Goal: Download file/media

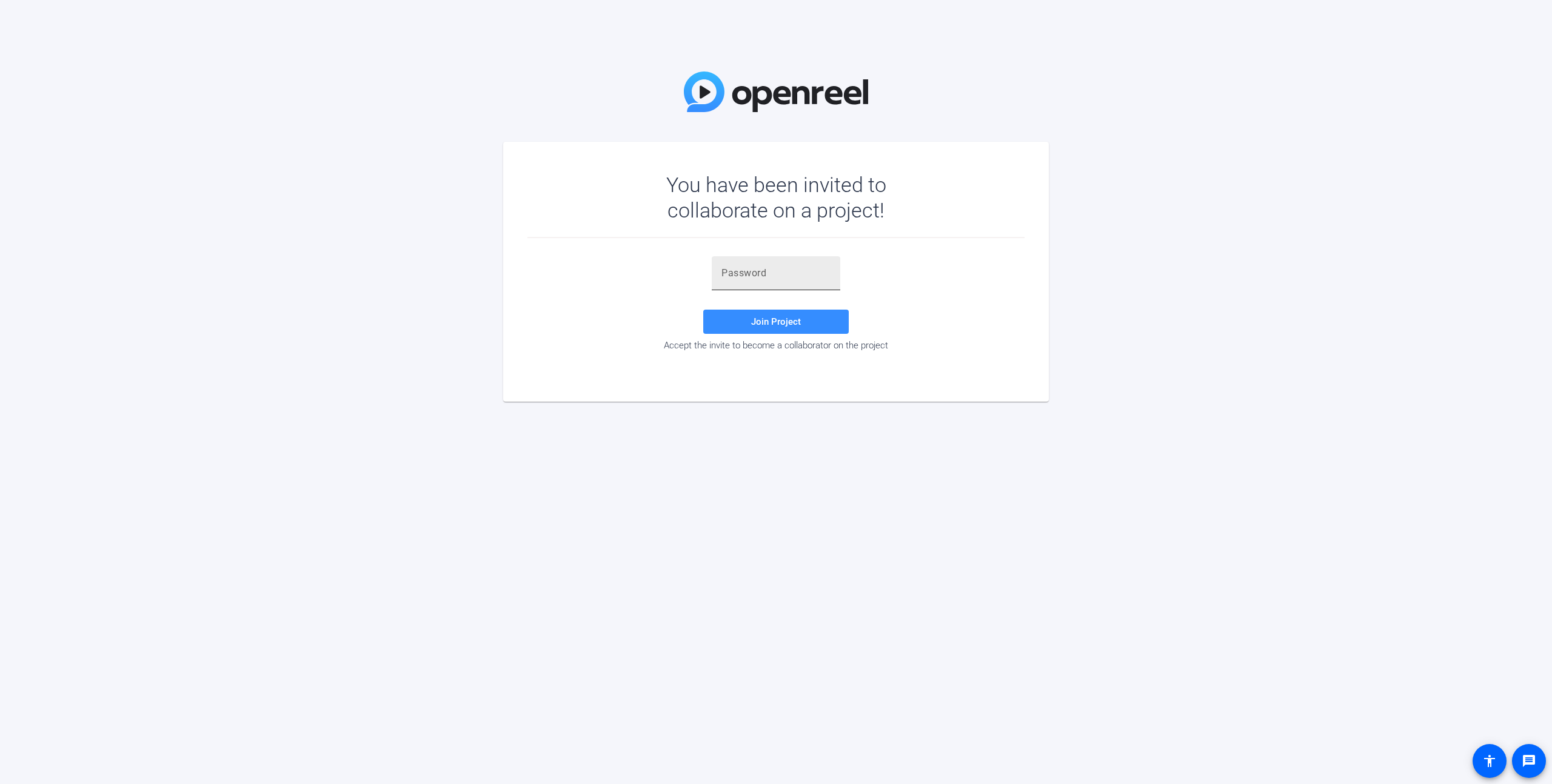
click at [749, 276] on input "text" at bounding box center [776, 273] width 109 height 15
paste input "LHHmNj"
type input "LHHmNj"
click at [787, 326] on span at bounding box center [776, 322] width 146 height 30
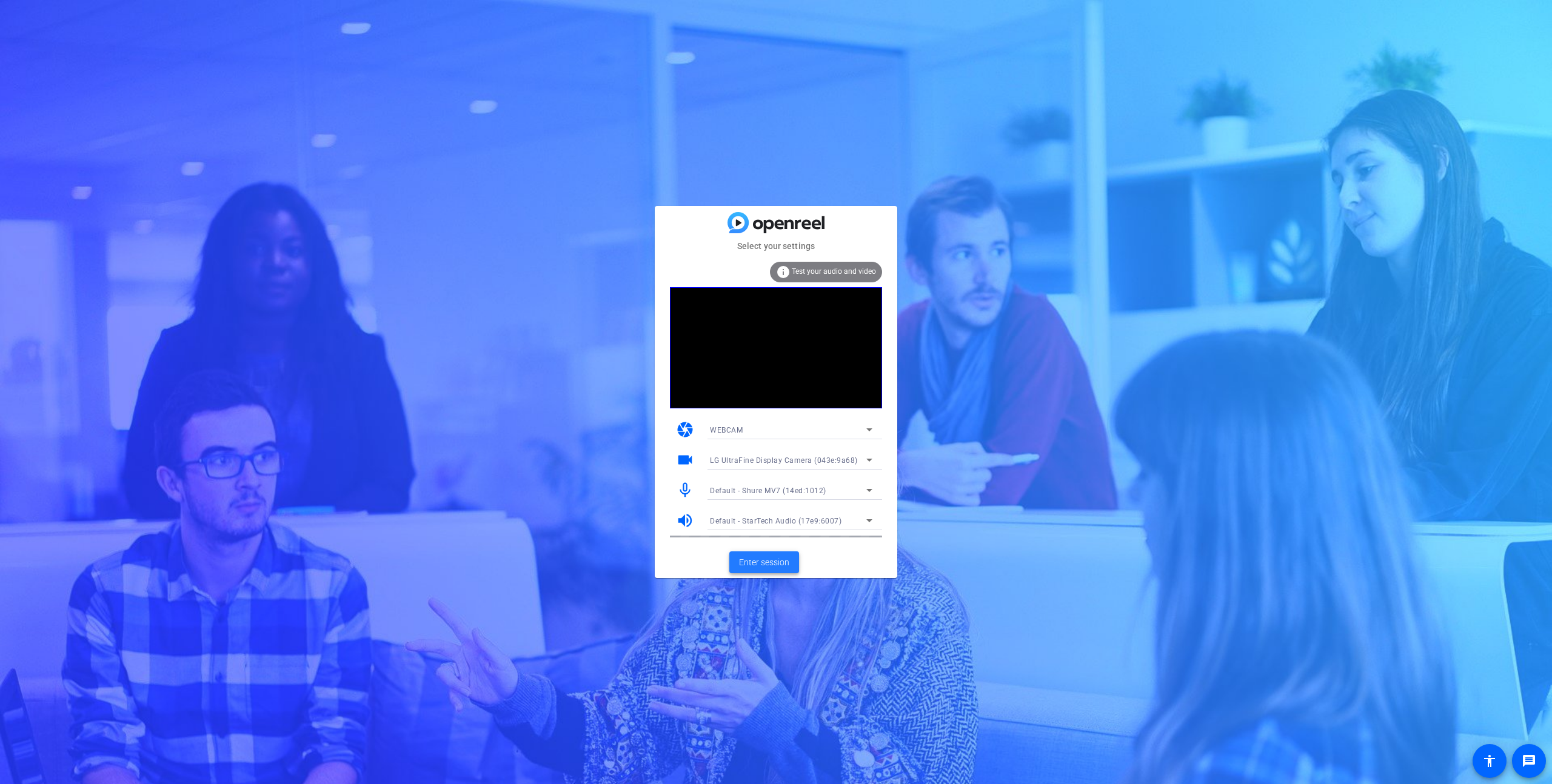
drag, startPoint x: 769, startPoint y: 565, endPoint x: 777, endPoint y: 566, distance: 8.1
click at [777, 566] on span "Enter session" at bounding box center [764, 563] width 50 height 13
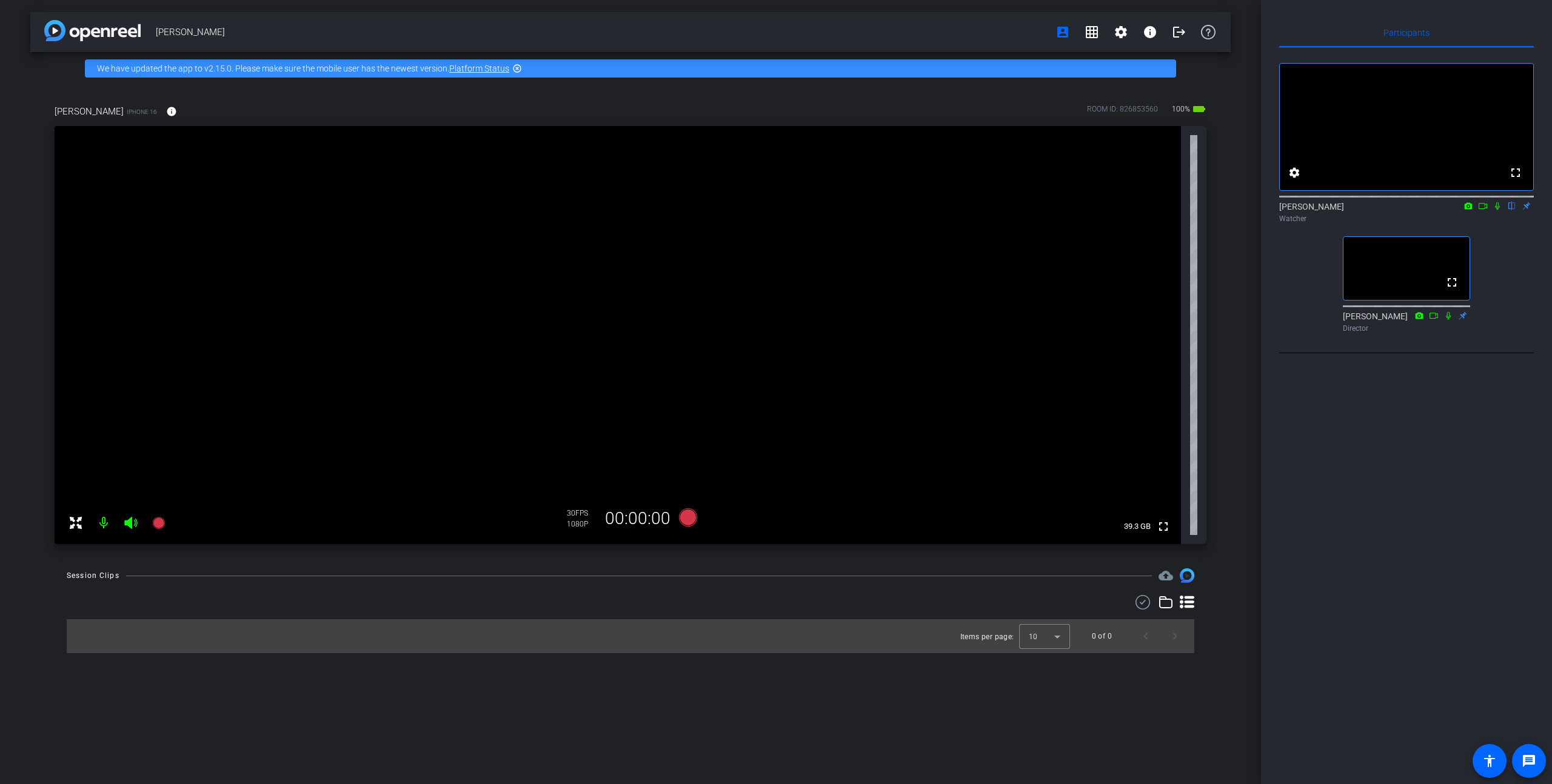
click at [1496, 210] on icon at bounding box center [1497, 206] width 10 height 9
click at [1497, 210] on icon at bounding box center [1498, 206] width 7 height 8
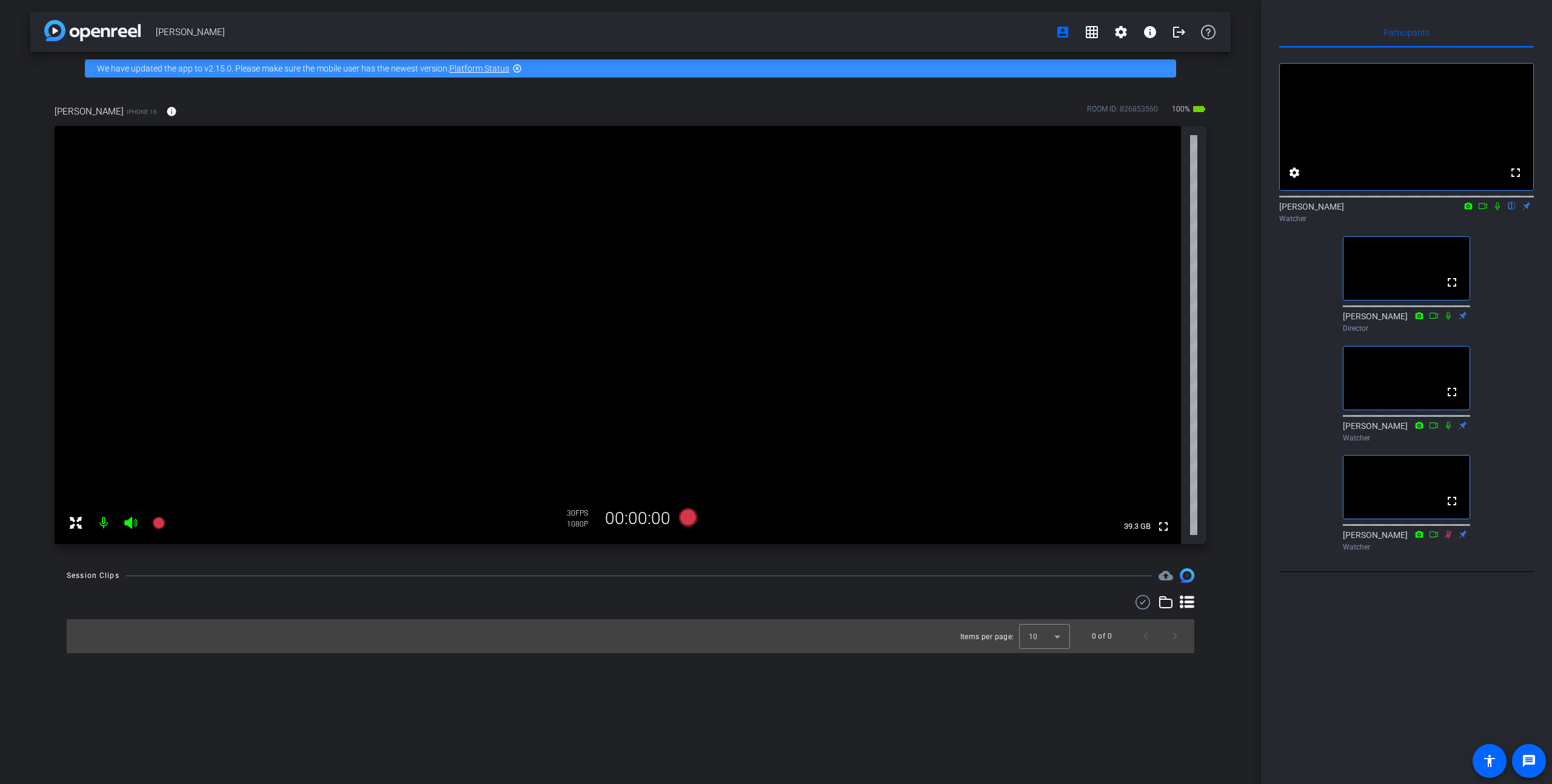
click at [1498, 210] on icon at bounding box center [1498, 206] width 5 height 8
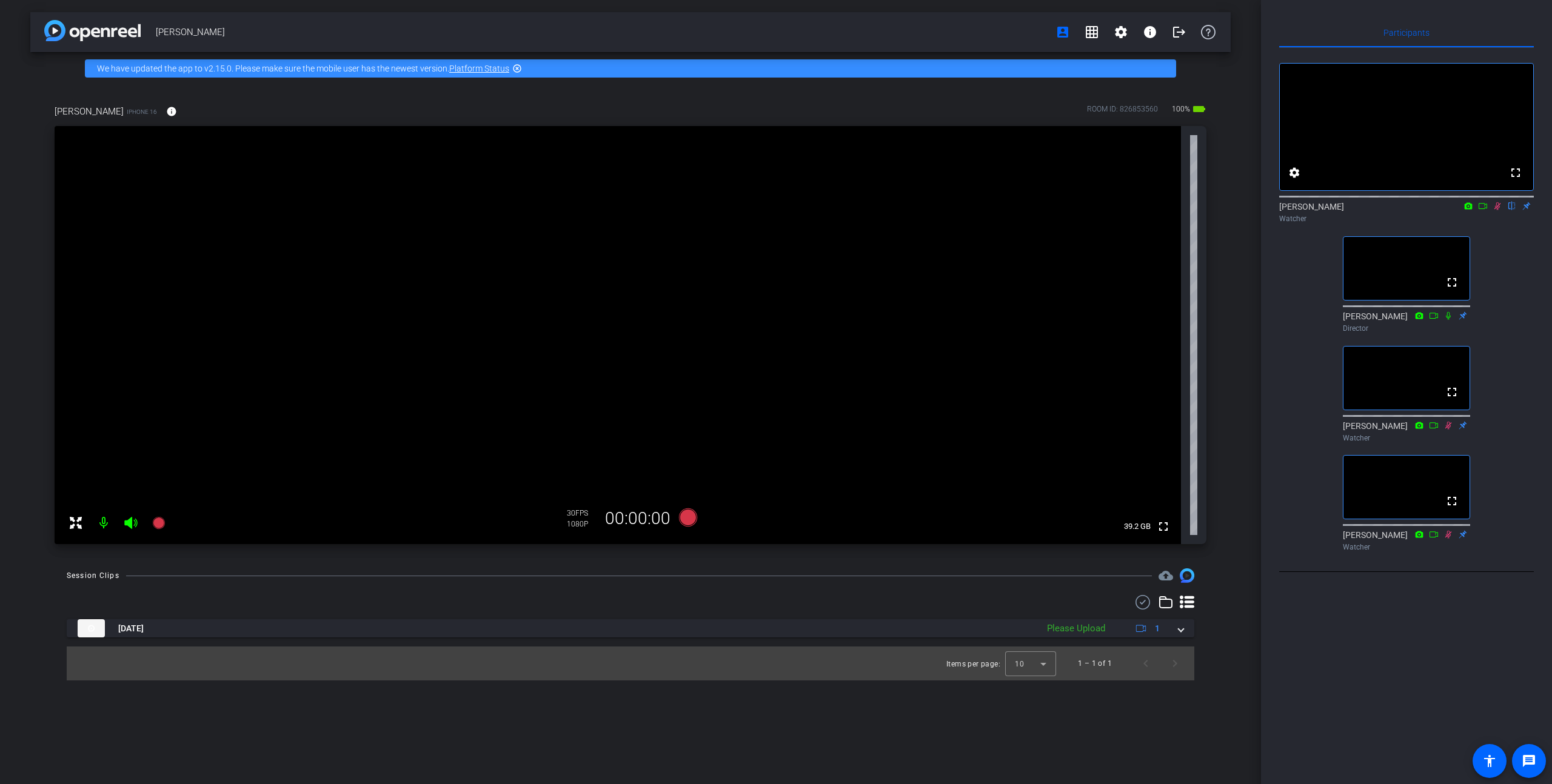
click at [1498, 210] on icon at bounding box center [1498, 206] width 7 height 8
drag, startPoint x: 1497, startPoint y: 225, endPoint x: 1499, endPoint y: 240, distance: 15.1
click at [1496, 224] on div "Bryan Olivier flip Watcher" at bounding box center [1406, 212] width 254 height 23
click at [1497, 210] on icon at bounding box center [1497, 206] width 10 height 9
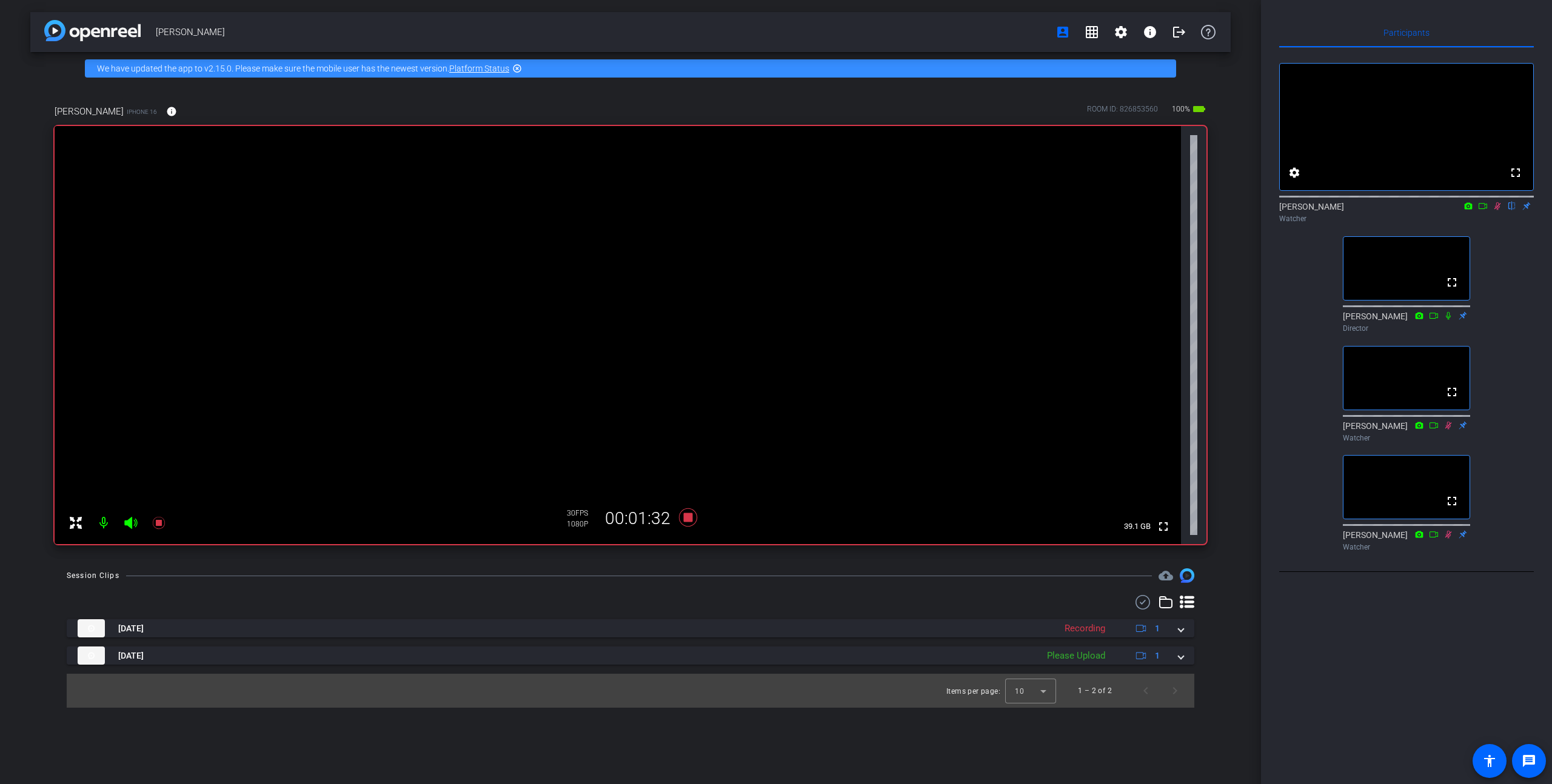
click at [1497, 210] on icon at bounding box center [1497, 206] width 10 height 9
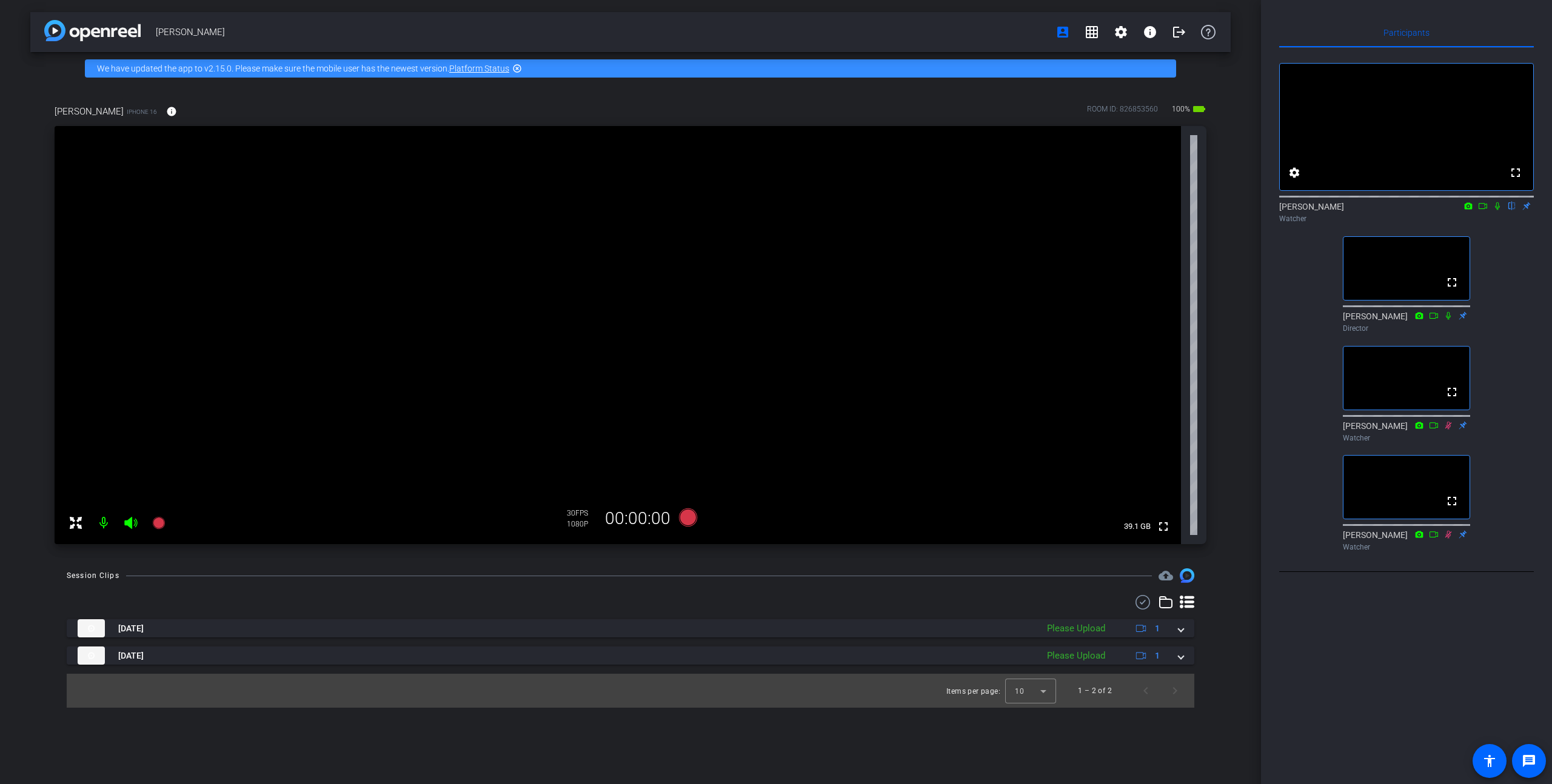
click at [1499, 210] on icon at bounding box center [1497, 206] width 10 height 9
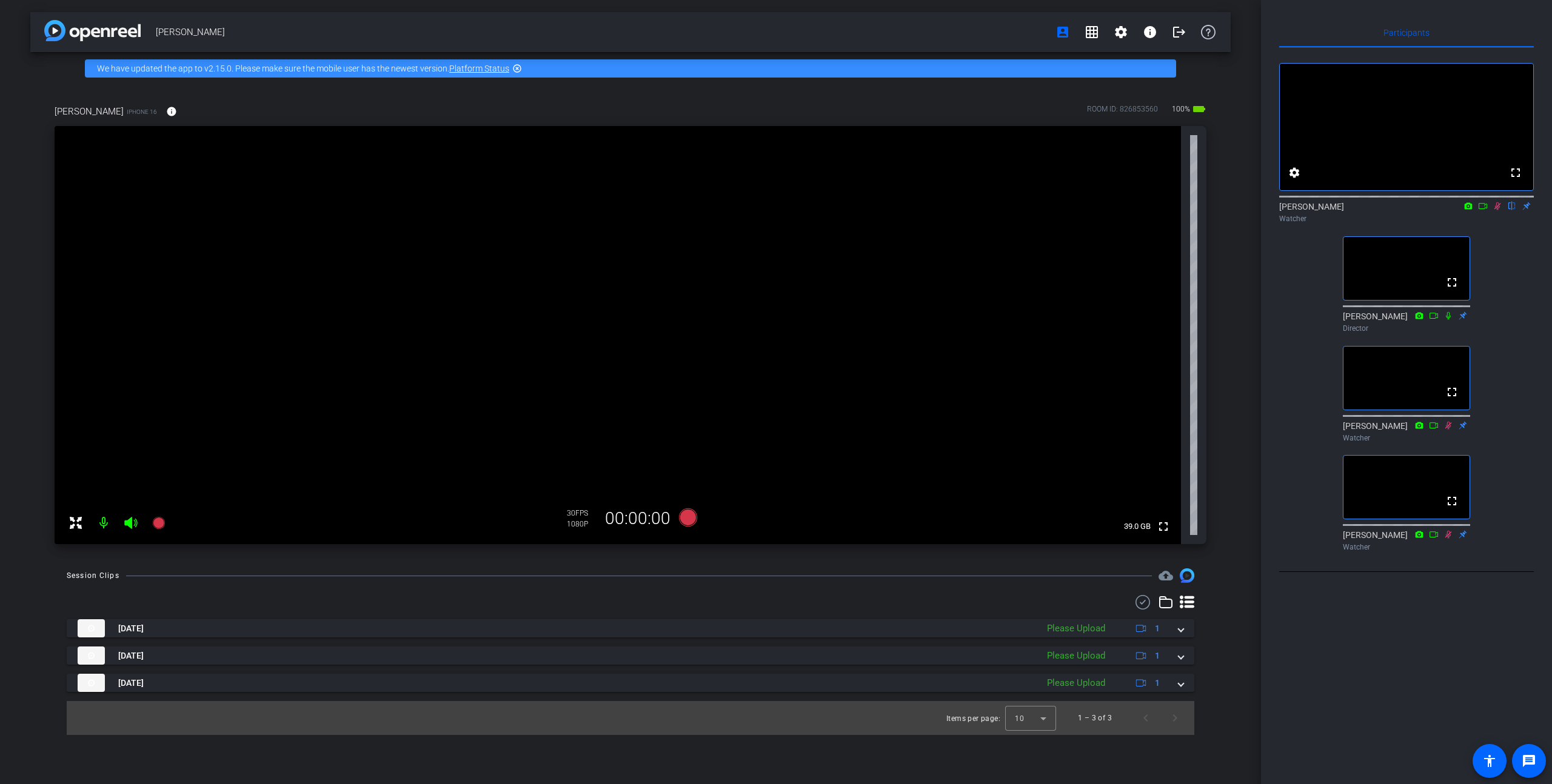
click at [1499, 210] on icon at bounding box center [1497, 206] width 10 height 9
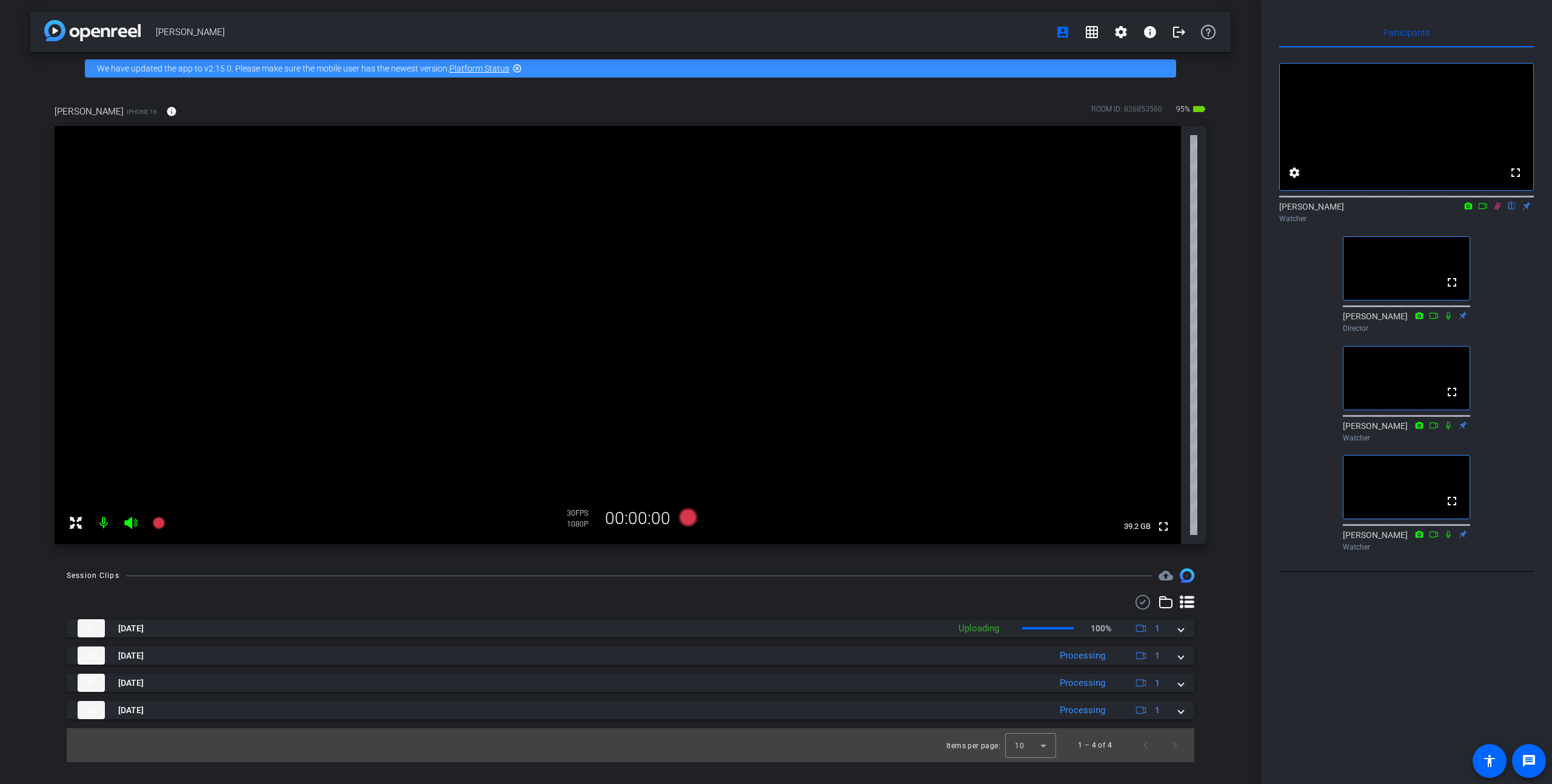
click at [1497, 210] on icon at bounding box center [1497, 206] width 10 height 9
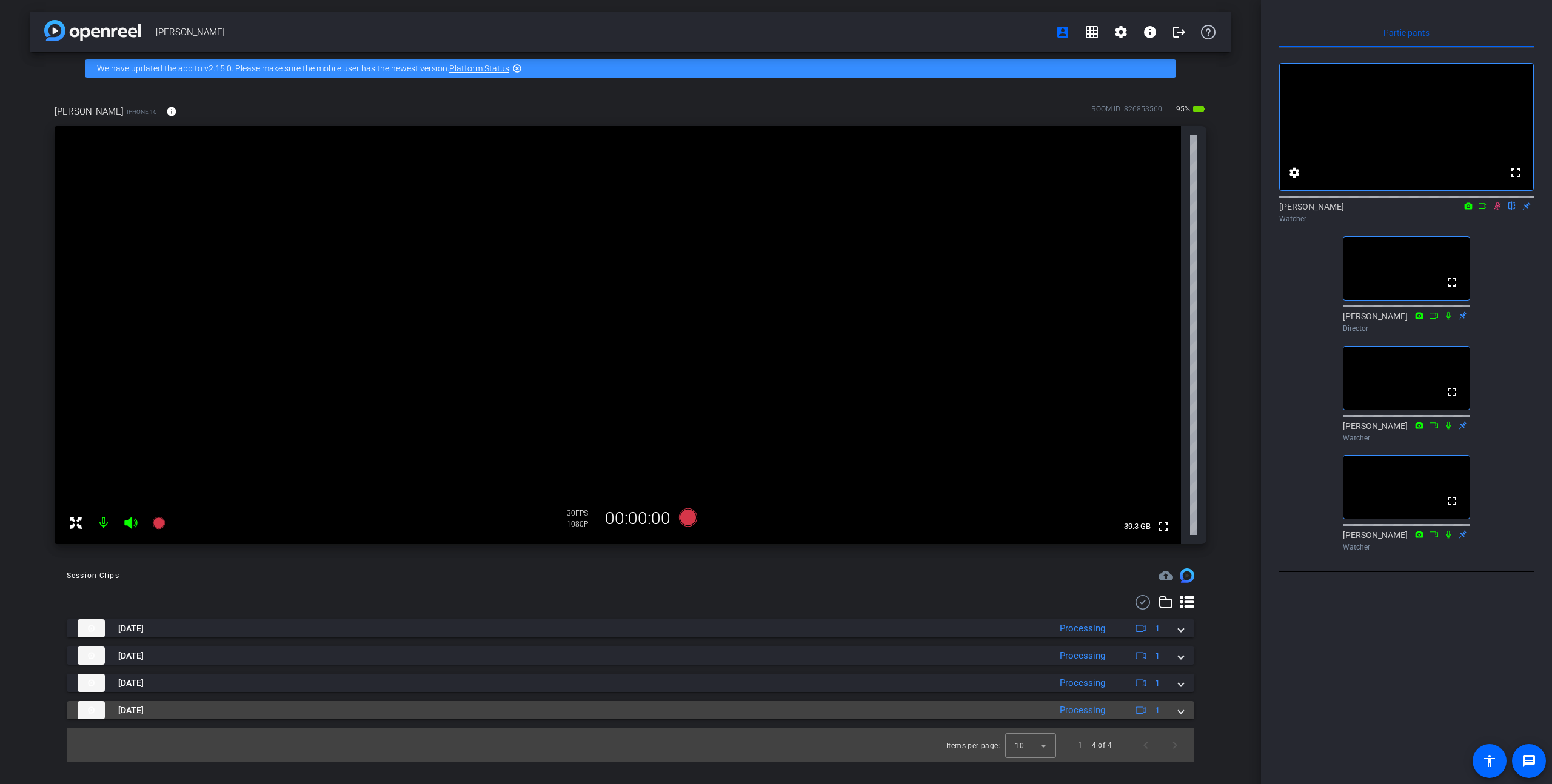
click at [1182, 714] on span at bounding box center [1181, 710] width 5 height 13
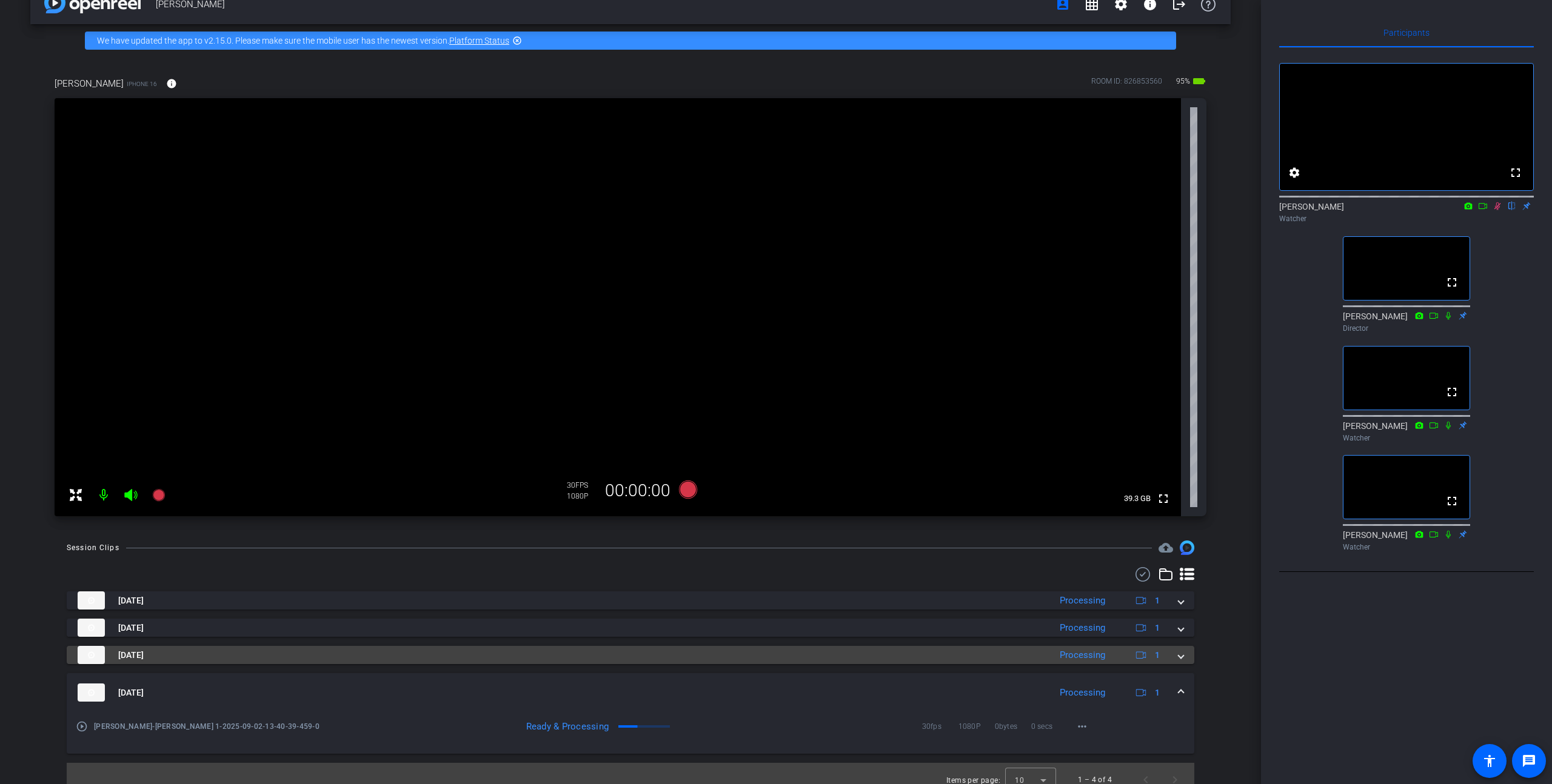
scroll to position [41, 0]
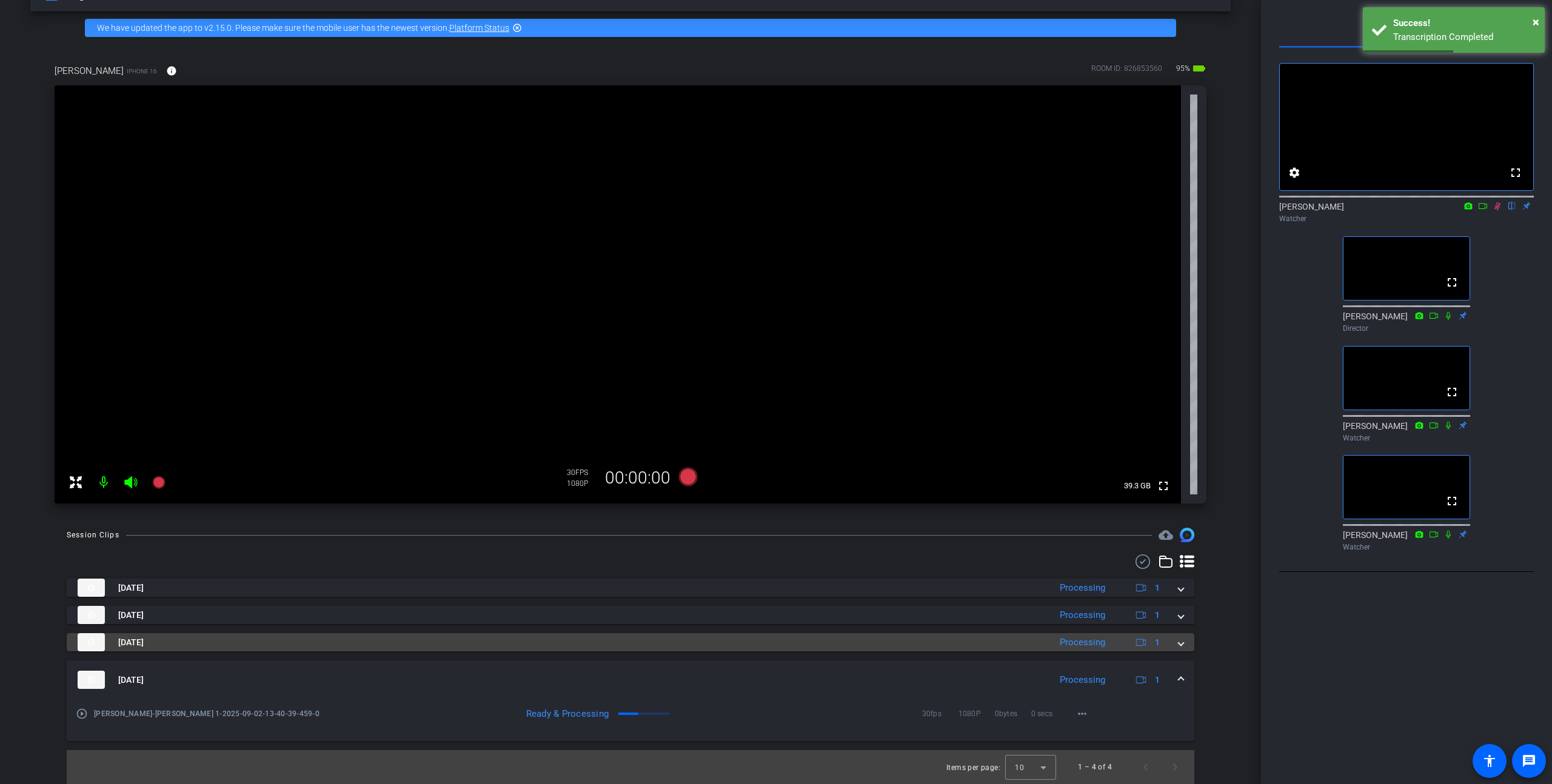
click at [1181, 645] on span at bounding box center [1181, 642] width 5 height 13
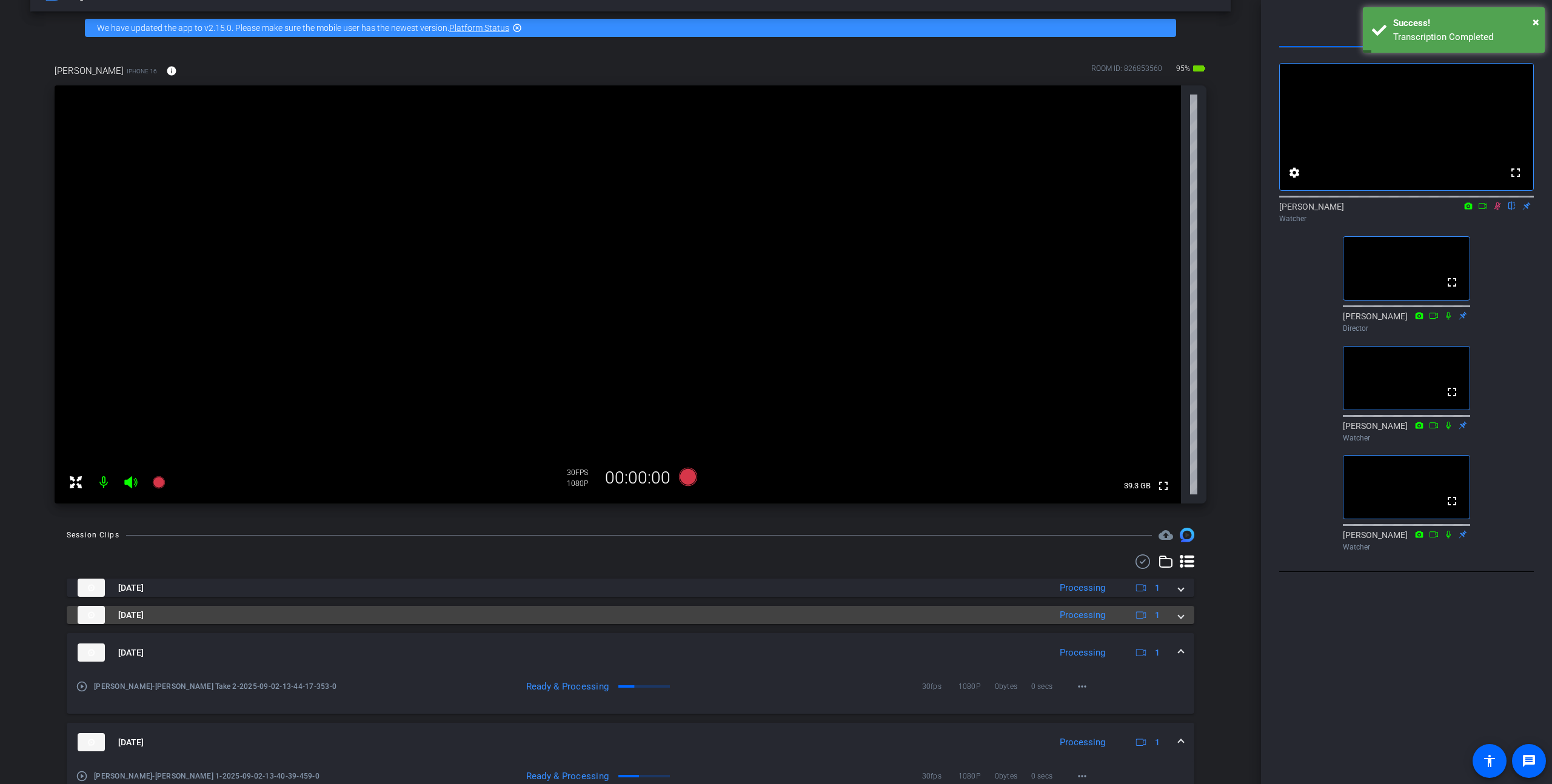
click at [1182, 613] on span at bounding box center [1181, 616] width 5 height 13
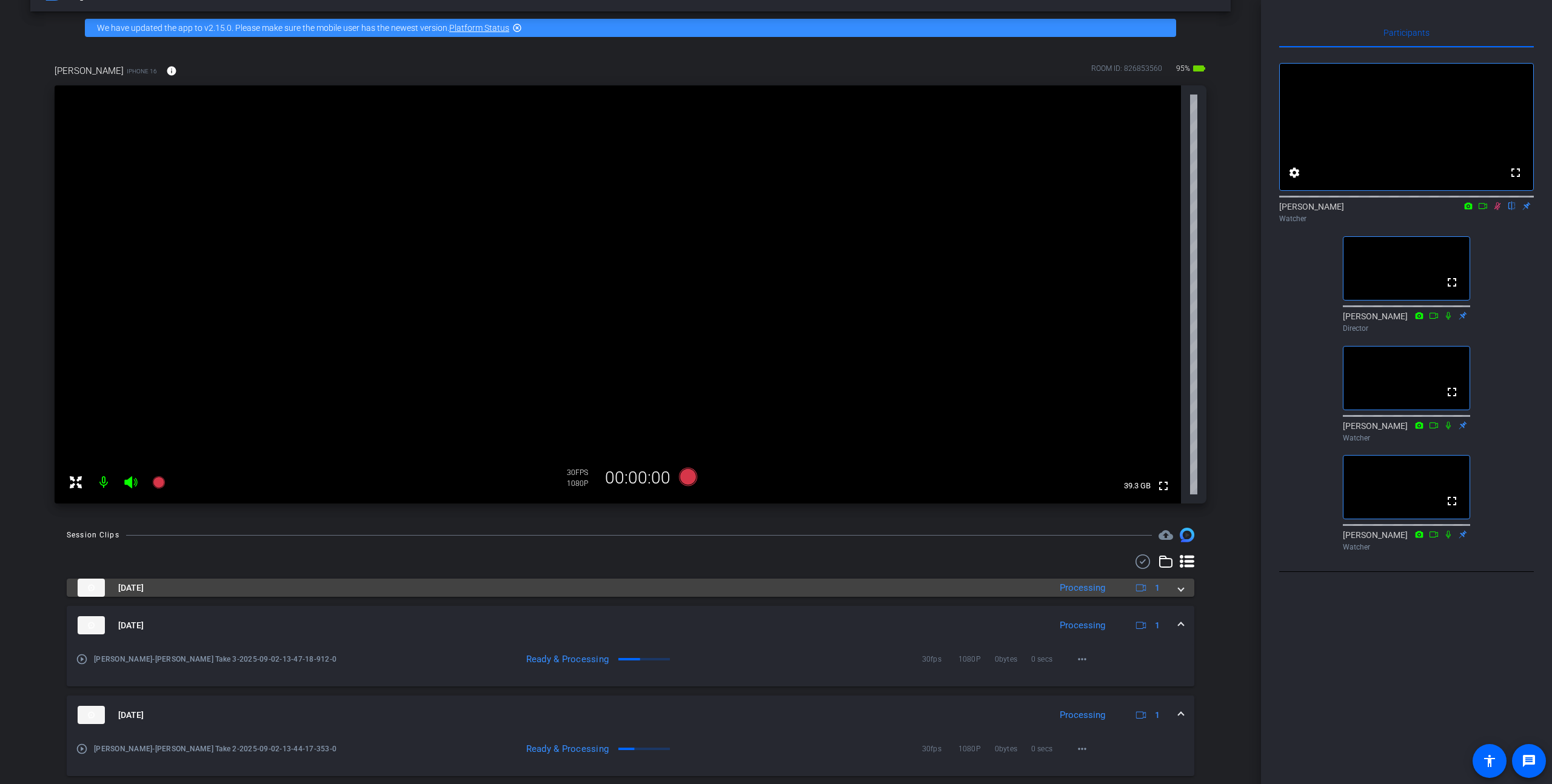
click at [1184, 590] on mat-expansion-panel-header "Sep 2, 2025 Processing 1" at bounding box center [631, 588] width 1128 height 18
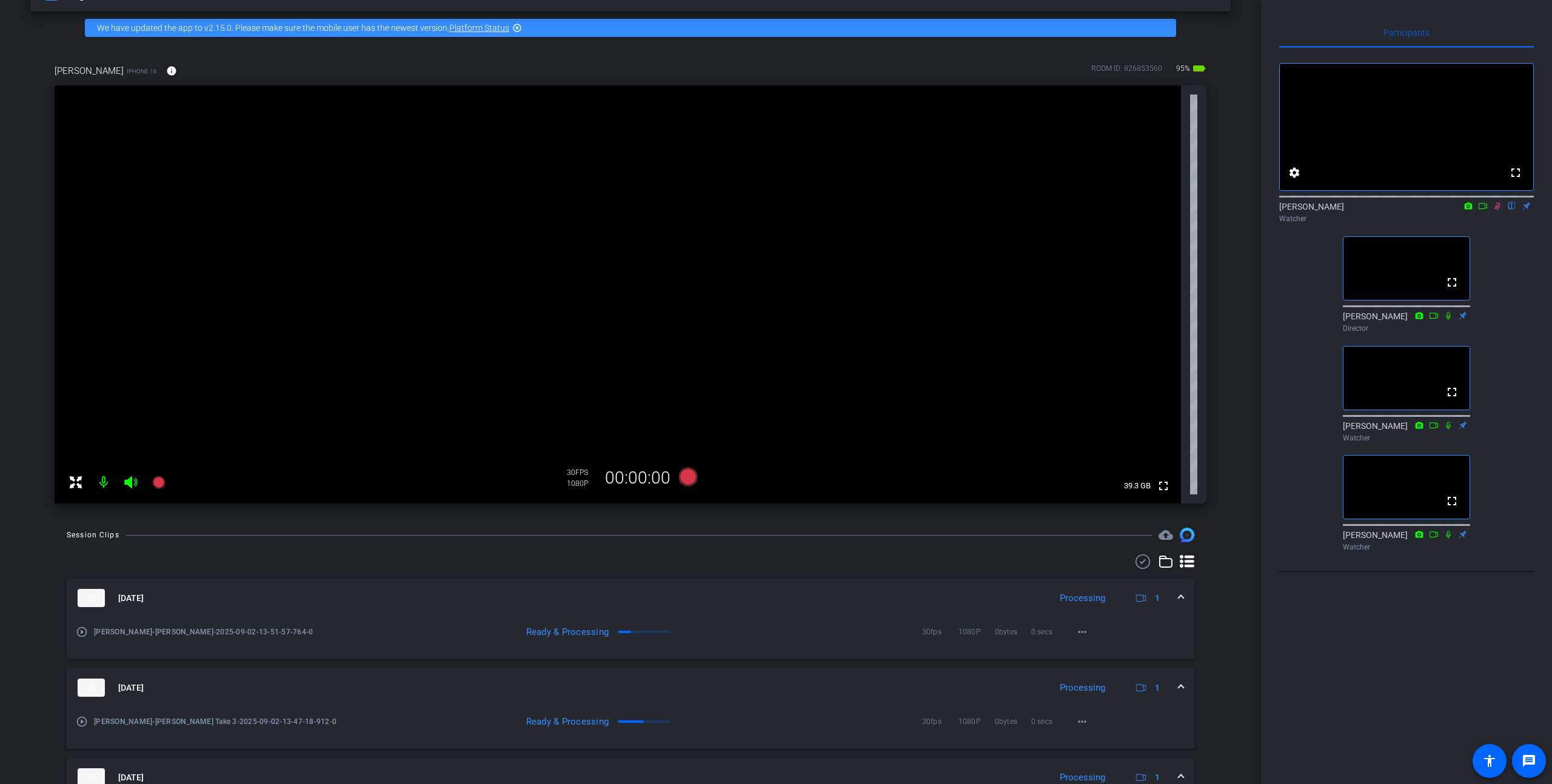
click at [1503, 212] on mat-icon at bounding box center [1497, 206] width 15 height 11
click at [1498, 210] on icon at bounding box center [1497, 206] width 10 height 9
click at [1498, 210] on icon at bounding box center [1498, 206] width 7 height 8
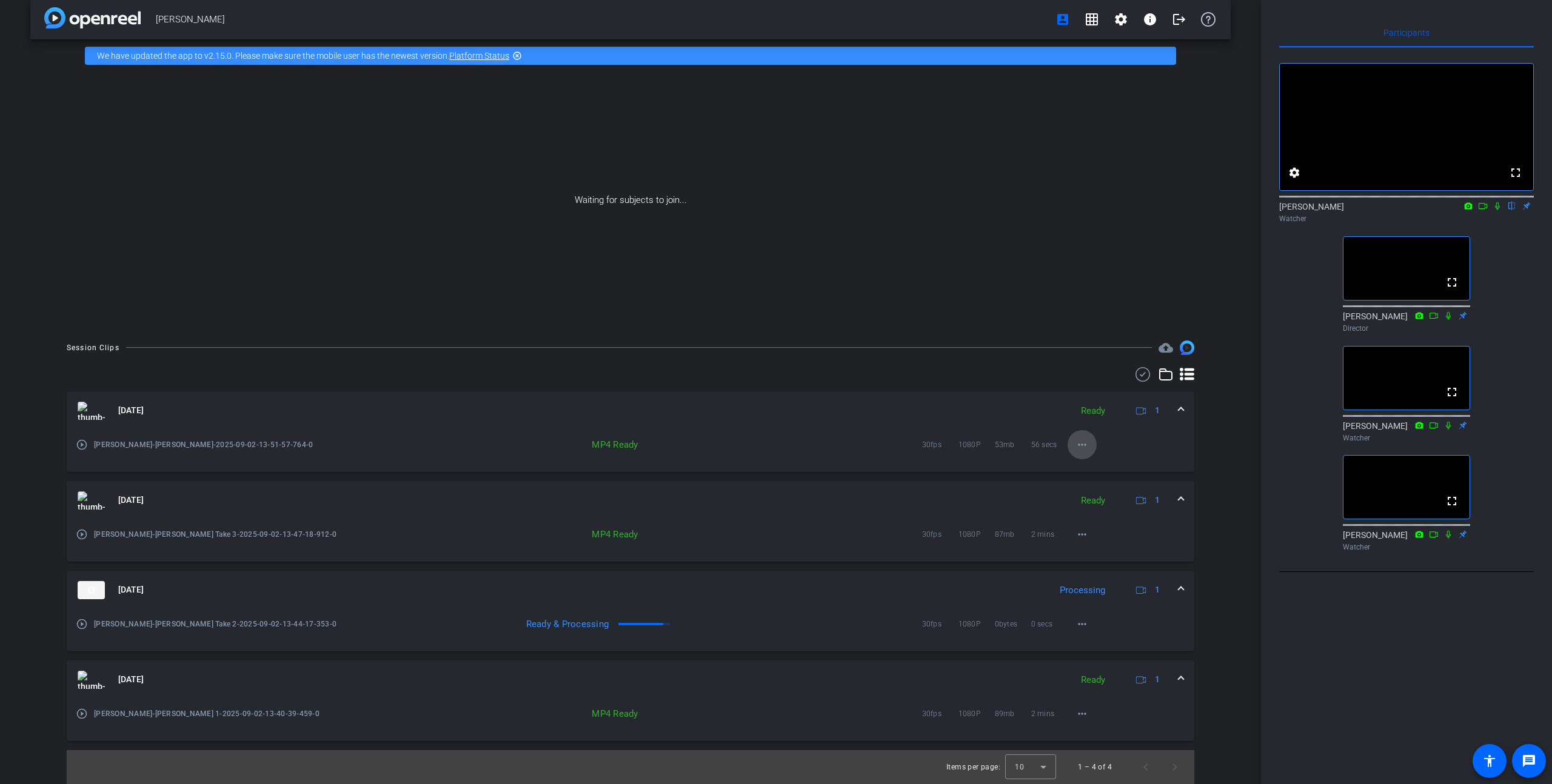
scroll to position [13, 0]
click at [1084, 447] on mat-icon "more_horiz" at bounding box center [1082, 445] width 15 height 15
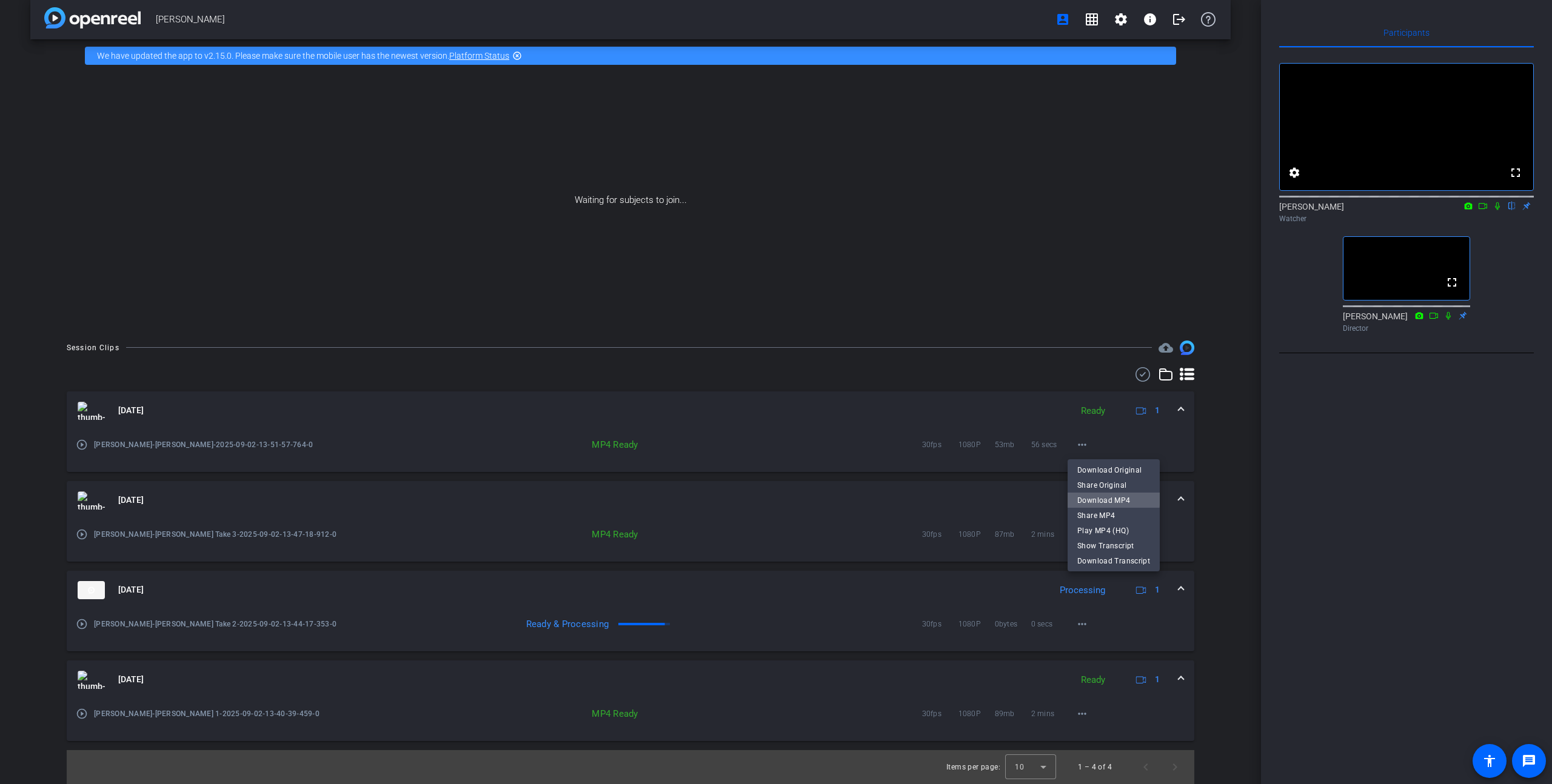
click at [1113, 498] on span "Download MP4" at bounding box center [1114, 500] width 73 height 15
click at [1086, 534] on mat-icon "more_horiz" at bounding box center [1082, 534] width 15 height 15
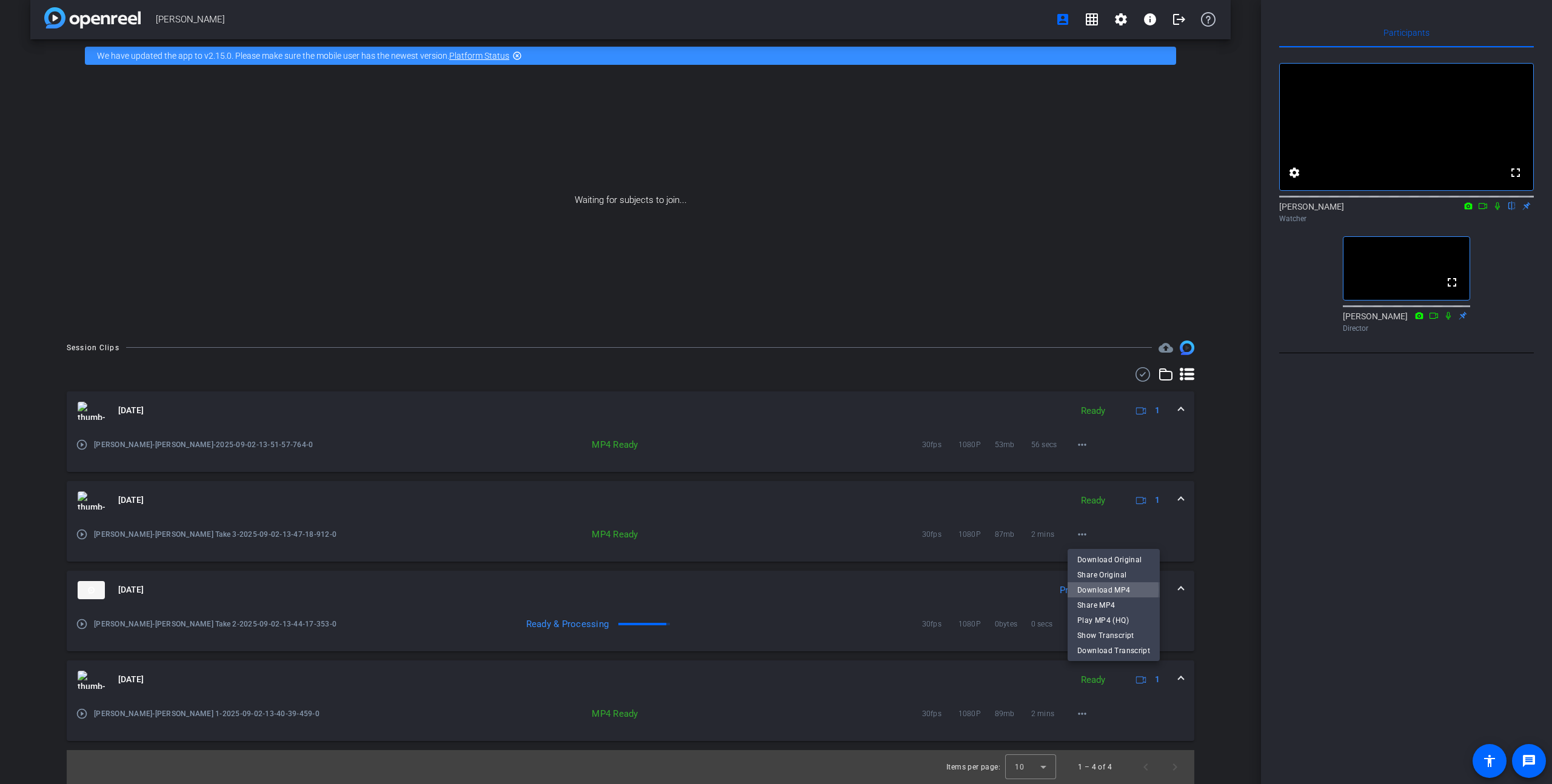
click at [1099, 590] on span "Download MP4" at bounding box center [1114, 590] width 73 height 15
click at [1080, 715] on mat-icon "more_horiz" at bounding box center [1082, 714] width 15 height 15
click at [1100, 640] on span "Share MP4" at bounding box center [1114, 643] width 73 height 15
click at [1083, 714] on mat-icon "more_horiz" at bounding box center [1082, 714] width 15 height 15
click at [1098, 643] on span "Share MP4" at bounding box center [1114, 643] width 73 height 15
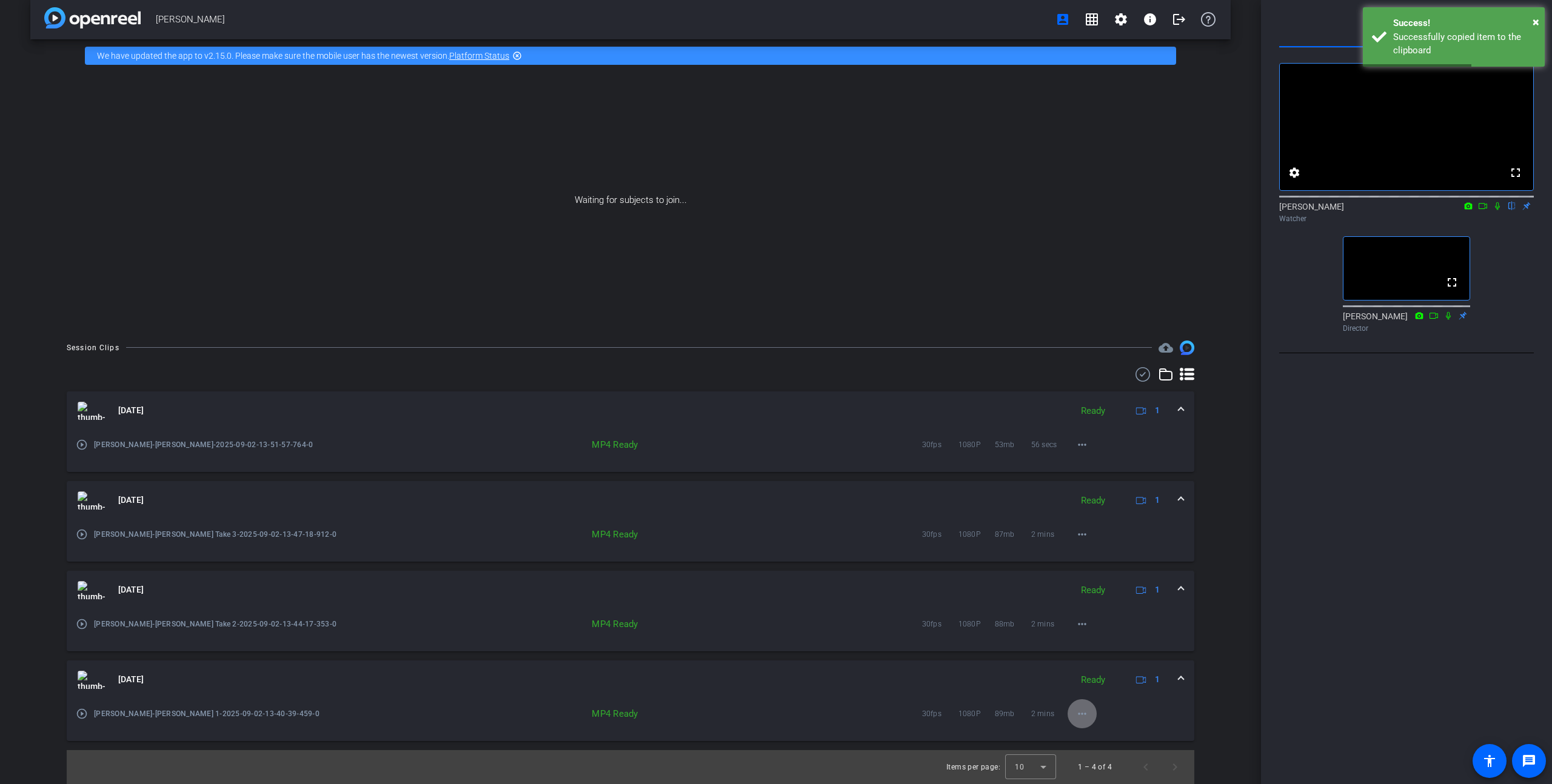
click at [1085, 714] on mat-icon "more_horiz" at bounding box center [1082, 714] width 15 height 15
click at [1106, 622] on span "Download MP4" at bounding box center [1114, 629] width 73 height 15
click at [1081, 628] on mat-icon "more_horiz" at bounding box center [1082, 624] width 15 height 15
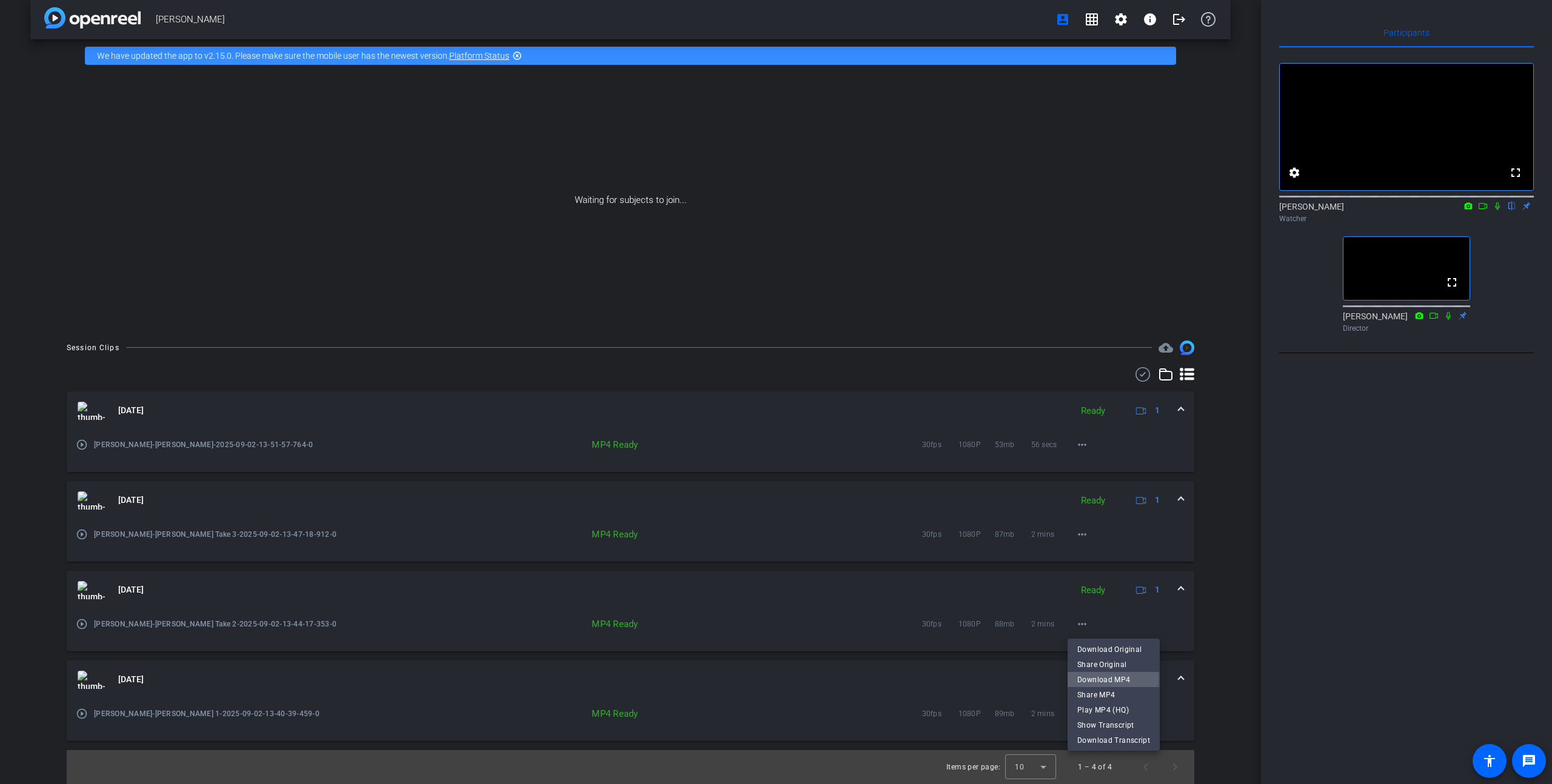
click at [1102, 679] on span "Download MP4" at bounding box center [1114, 680] width 73 height 15
